Goal: Task Accomplishment & Management: Complete application form

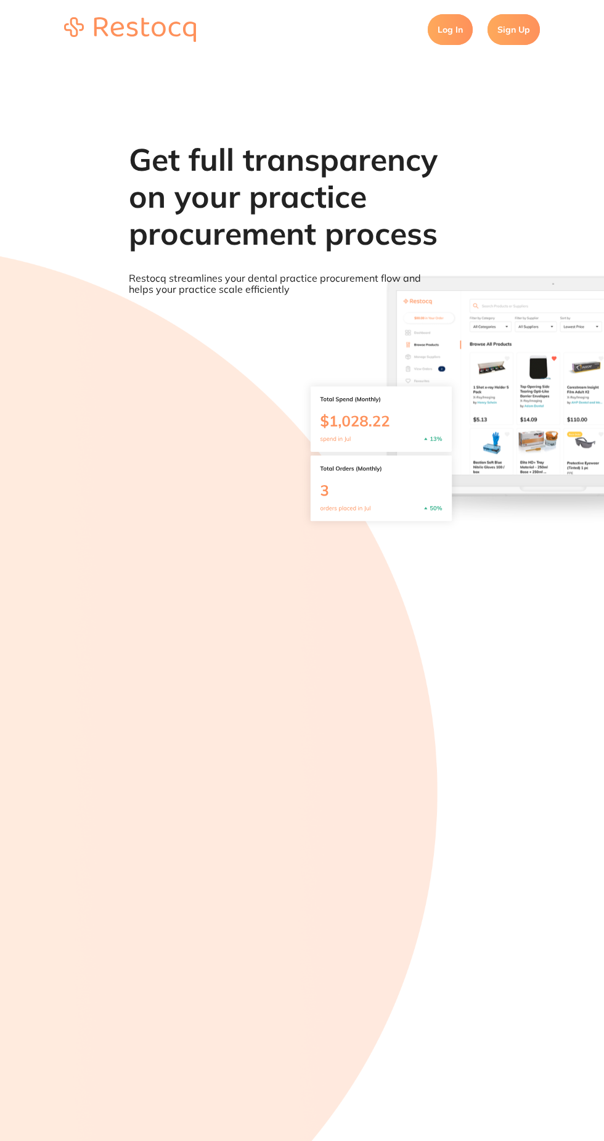
click at [446, 29] on link "Log In" at bounding box center [450, 29] width 45 height 31
click at [523, 32] on link "Sign Up" at bounding box center [513, 29] width 52 height 31
click at [451, 29] on link "Log In" at bounding box center [450, 29] width 45 height 31
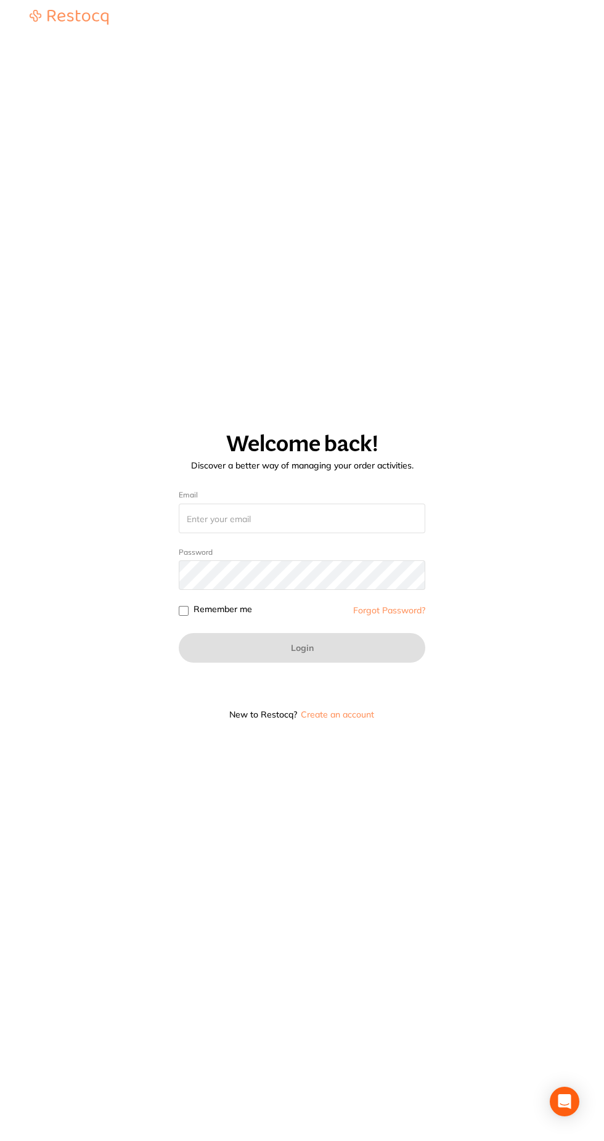
click at [343, 719] on button "Create an account" at bounding box center [338, 714] width 76 height 9
